Goal: Check status

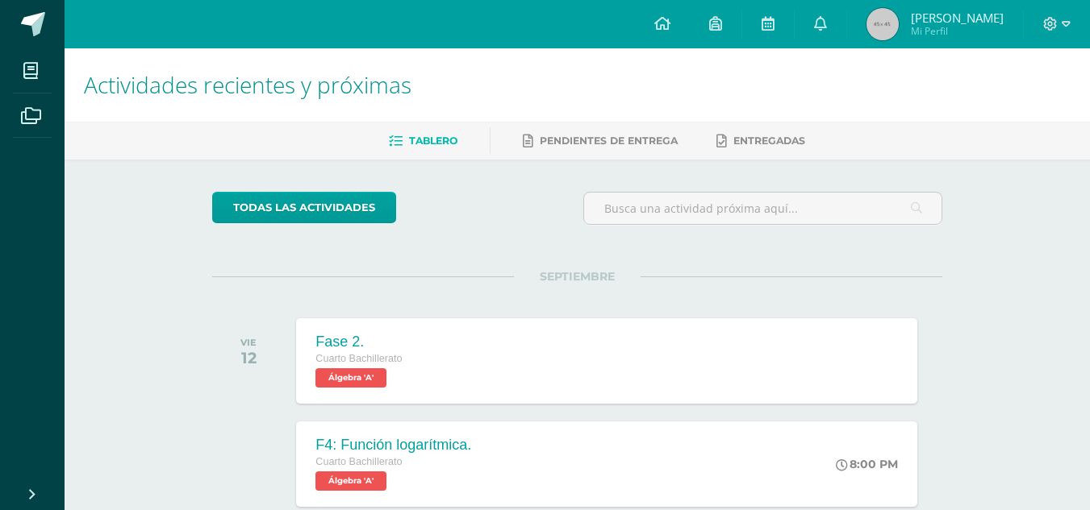
click at [967, 20] on span "[PERSON_NAME]" at bounding box center [956, 18] width 93 height 16
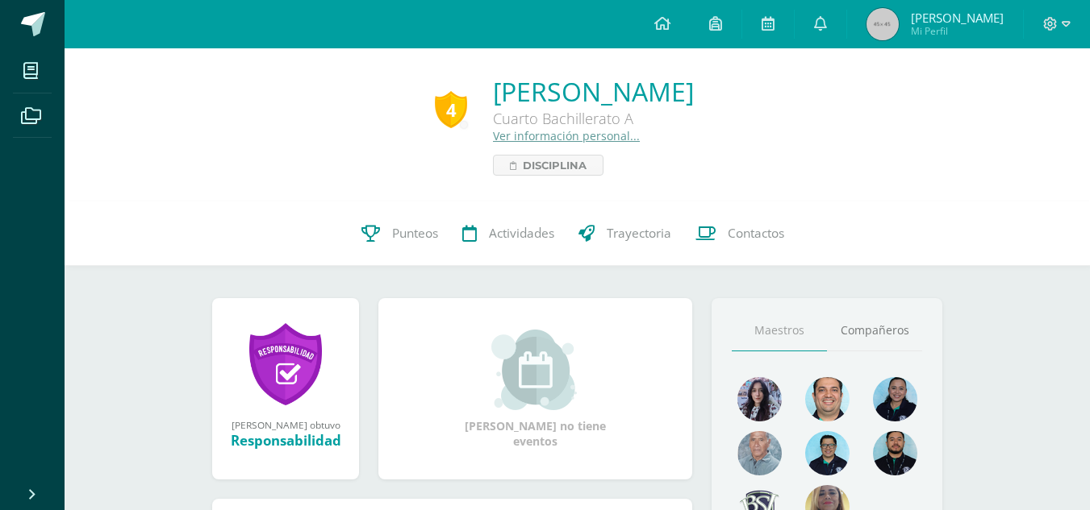
click at [499, 177] on div "4 [PERSON_NAME] Cuarto Bachillerato A Ver información personal... Disciplina" at bounding box center [577, 124] width 1025 height 153
click at [523, 161] on span "Disciplina" at bounding box center [555, 165] width 64 height 19
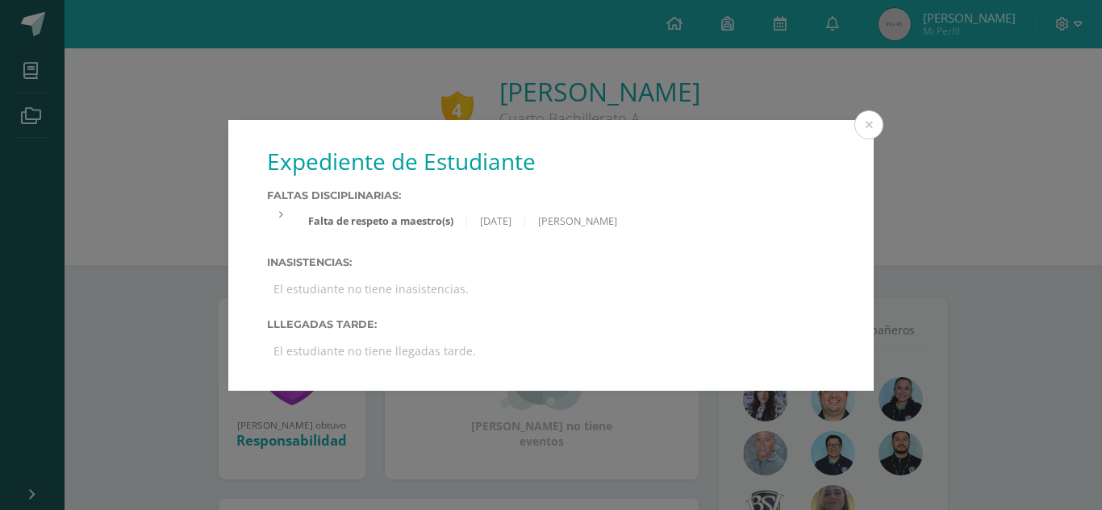
click at [419, 215] on div "Falta de respeto a maestro(s)" at bounding box center [381, 222] width 172 height 14
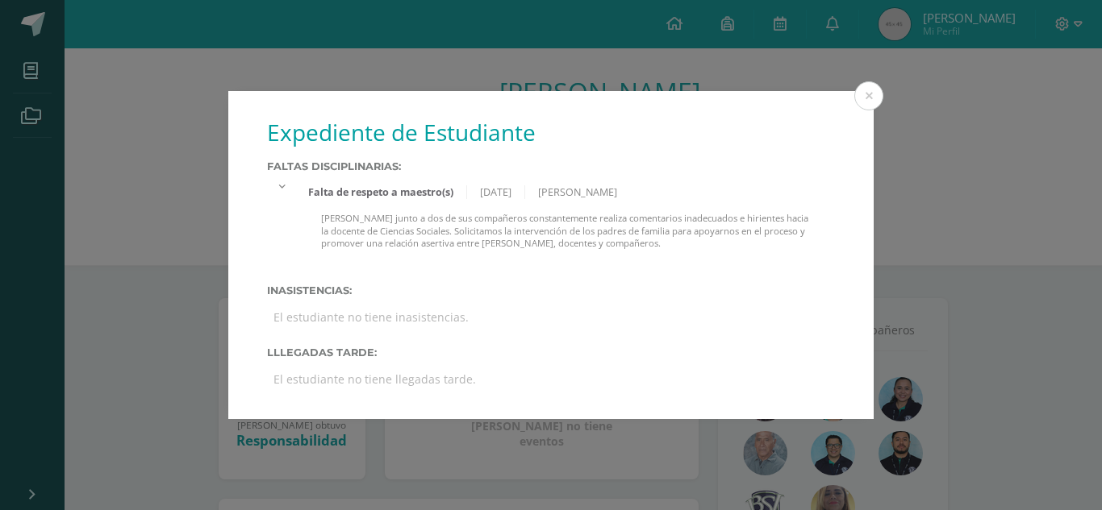
click at [934, 182] on div "Expediente de Estudiante Faltas Disciplinarias: Falta de respeto a maestro(s) […" at bounding box center [550, 255] width 1089 height 329
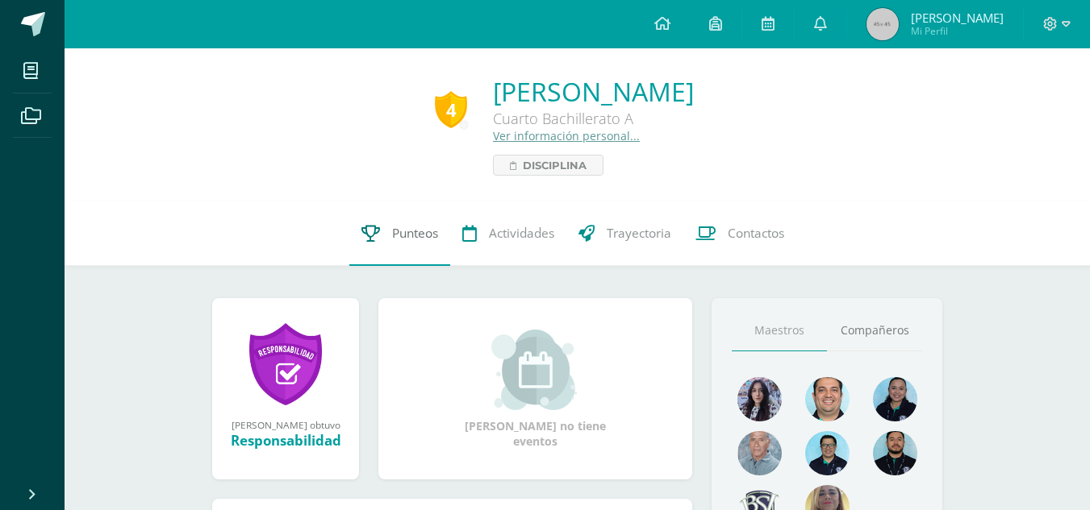
click at [419, 235] on span "Punteos" at bounding box center [415, 233] width 46 height 17
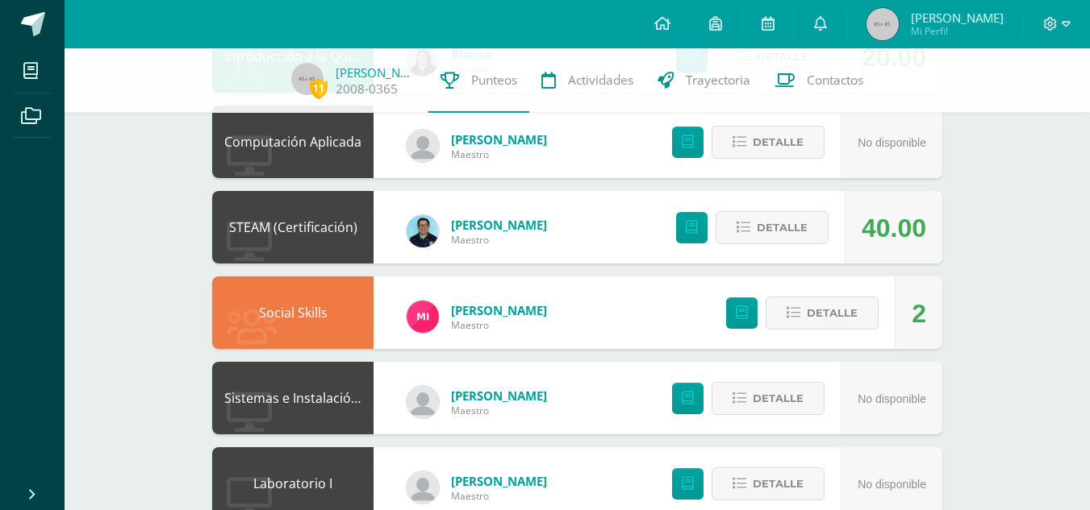
scroll to position [1386, 0]
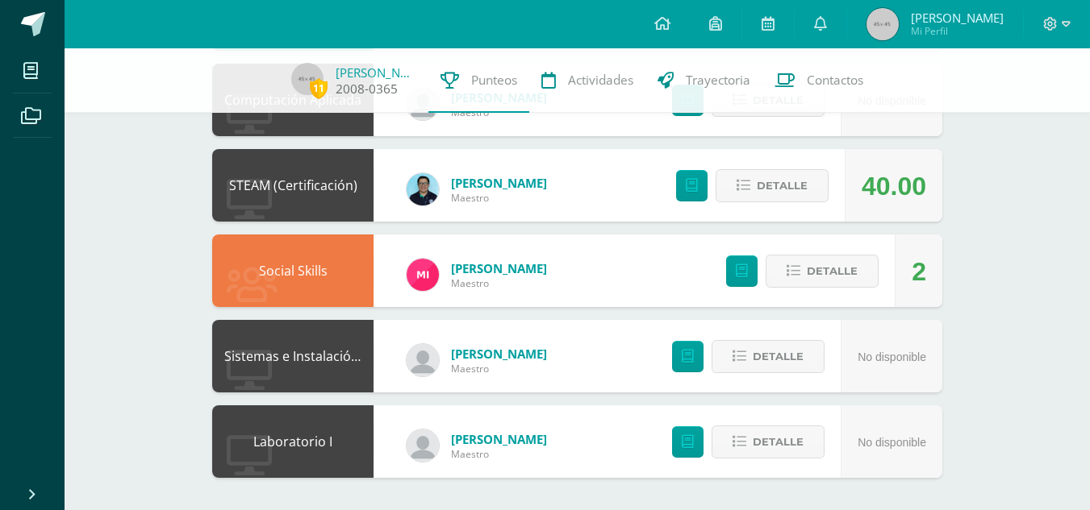
click at [381, 73] on link "[PERSON_NAME]" at bounding box center [375, 73] width 81 height 16
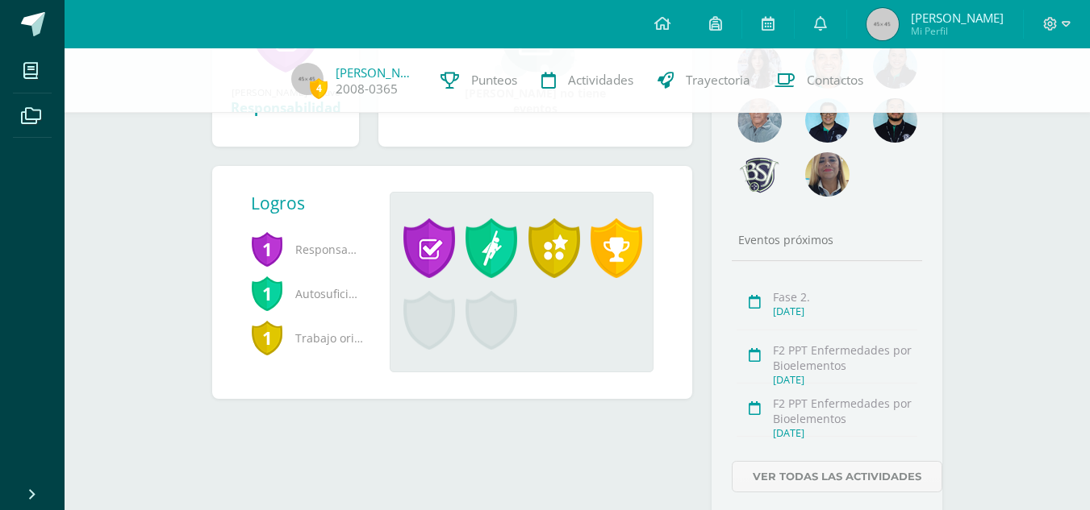
scroll to position [308, 0]
